Goal: Task Accomplishment & Management: Complete application form

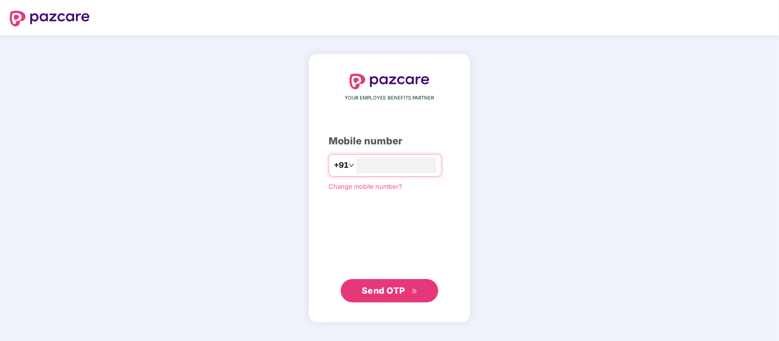
type input "**********"
click at [398, 289] on span "Send OTP" at bounding box center [383, 290] width 43 height 10
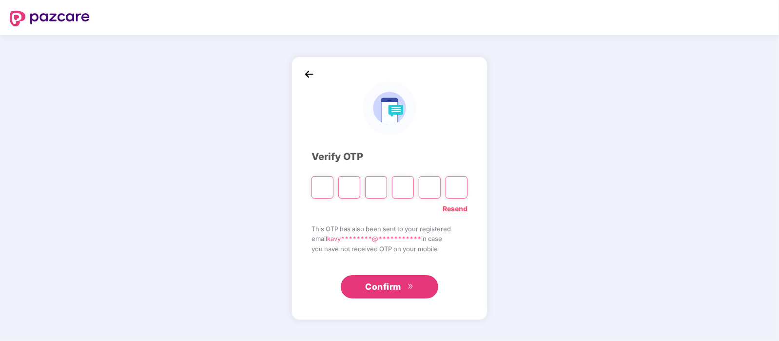
type input "*"
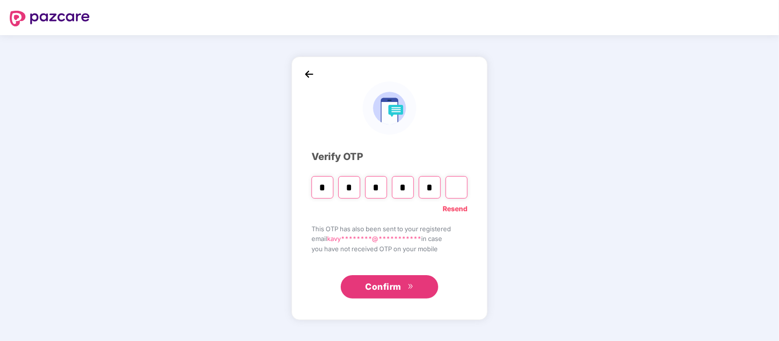
type input "*"
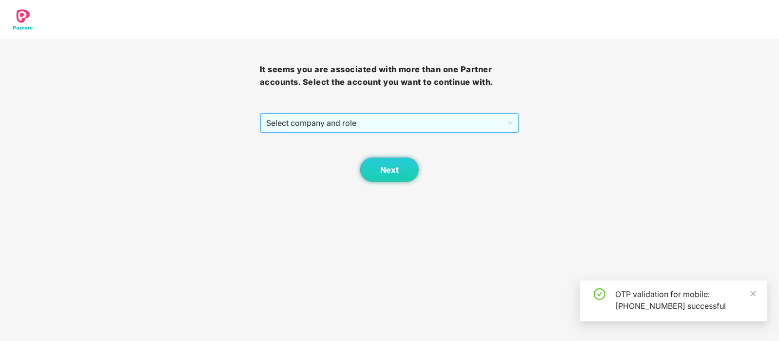
click at [330, 118] on span "Select company and role" at bounding box center [389, 123] width 247 height 19
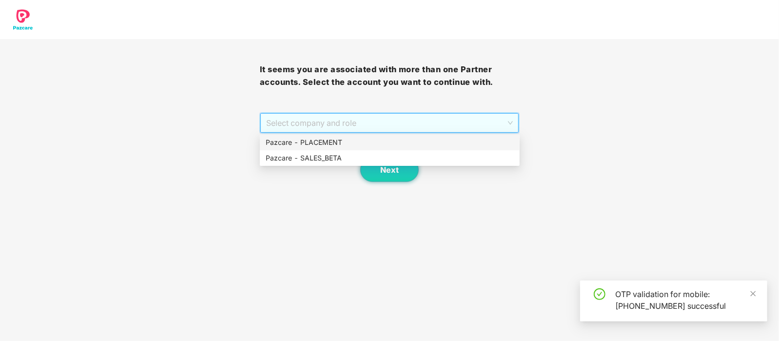
click at [327, 135] on div "Pazcare - PLACEMENT" at bounding box center [390, 143] width 260 height 16
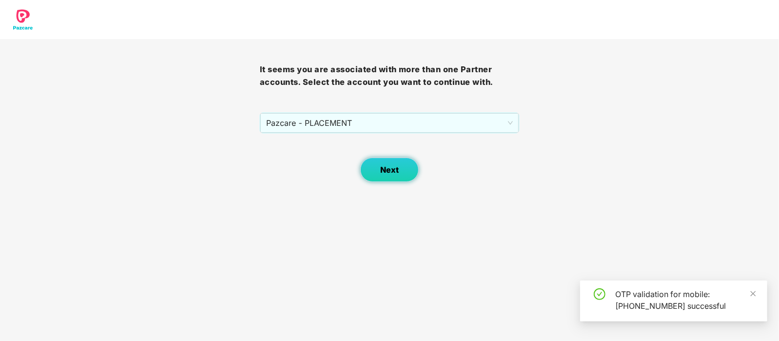
click at [388, 176] on button "Next" at bounding box center [389, 170] width 59 height 24
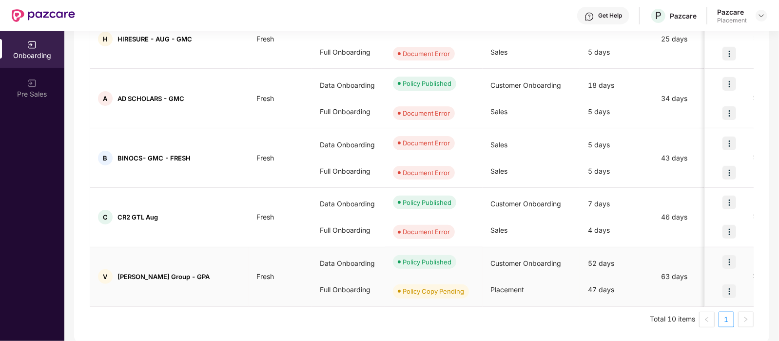
scroll to position [0, 0]
